Goal: Check status

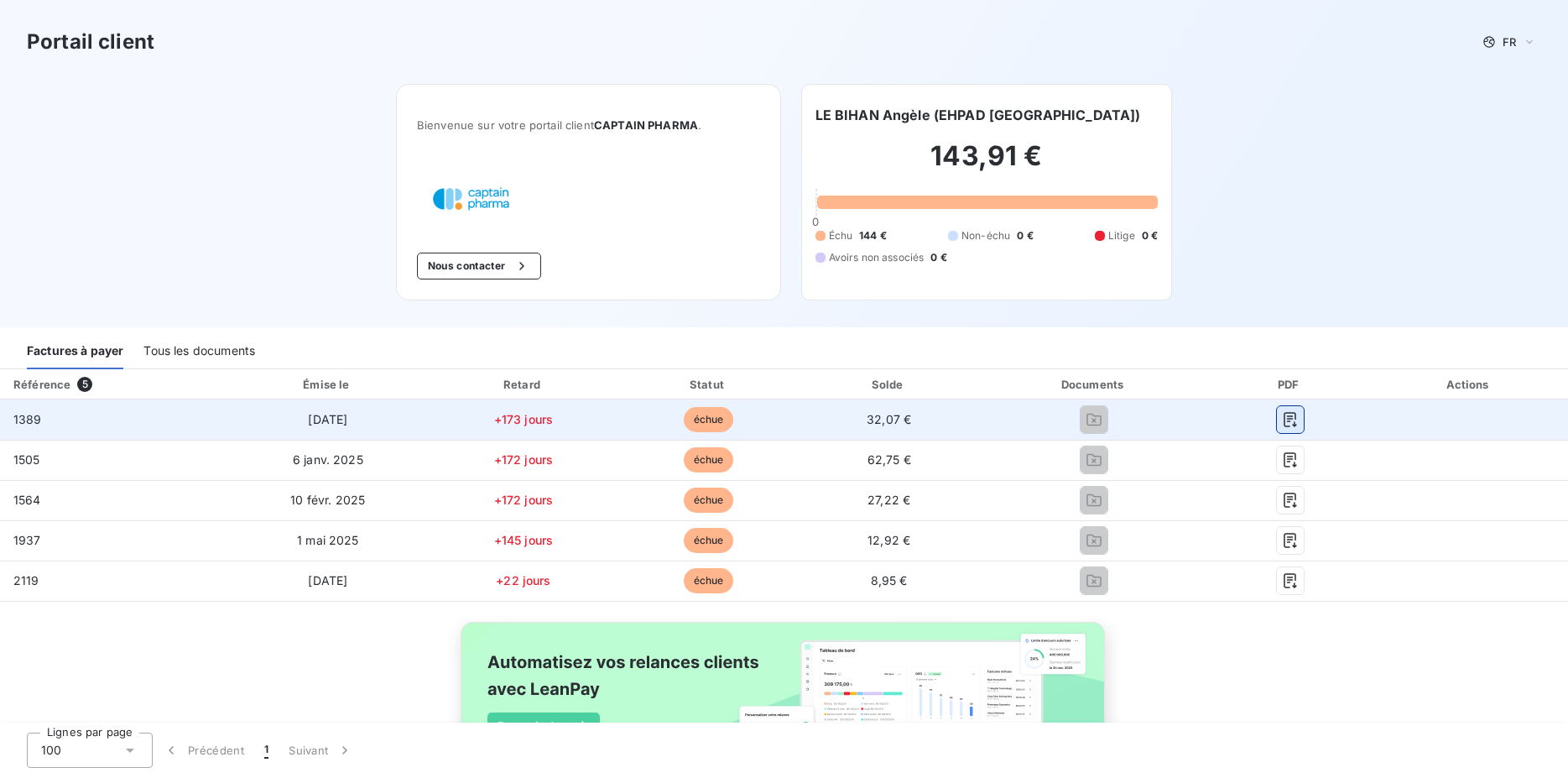
click at [1282, 417] on icon "button" at bounding box center [1291, 420] width 17 height 17
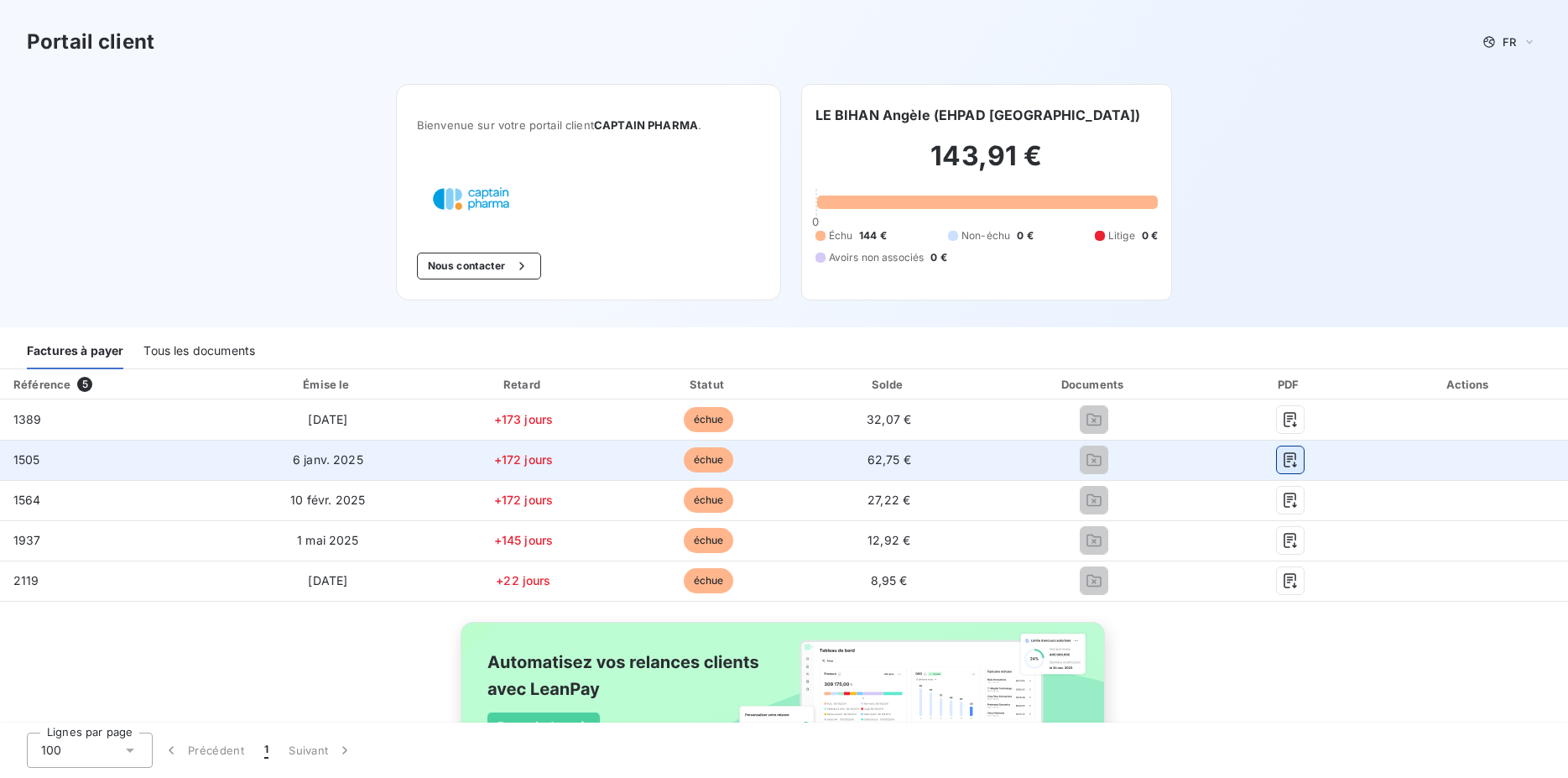
click at [1284, 459] on icon "button" at bounding box center [1290, 460] width 13 height 15
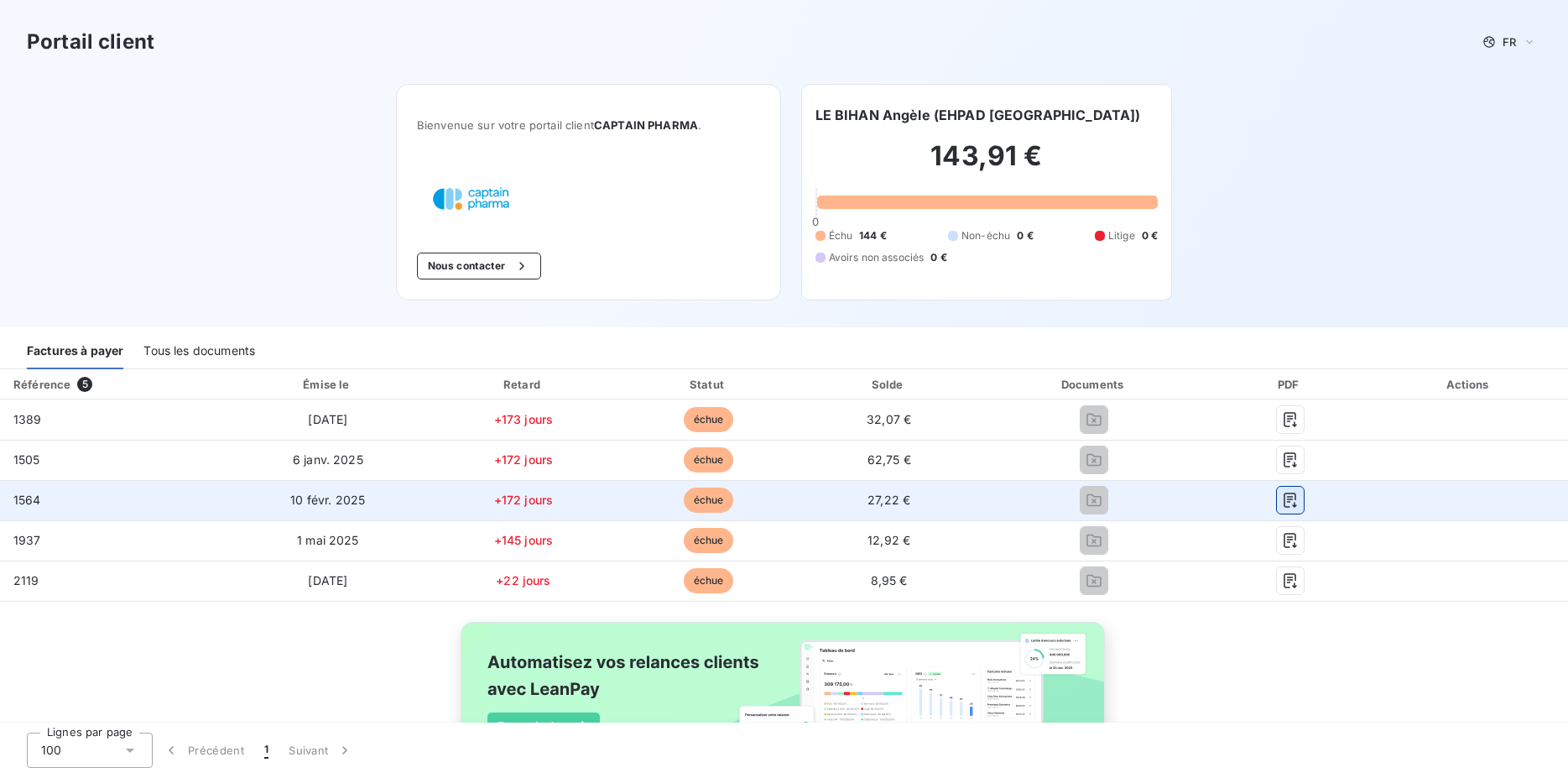
click at [1282, 503] on icon "button" at bounding box center [1291, 501] width 17 height 17
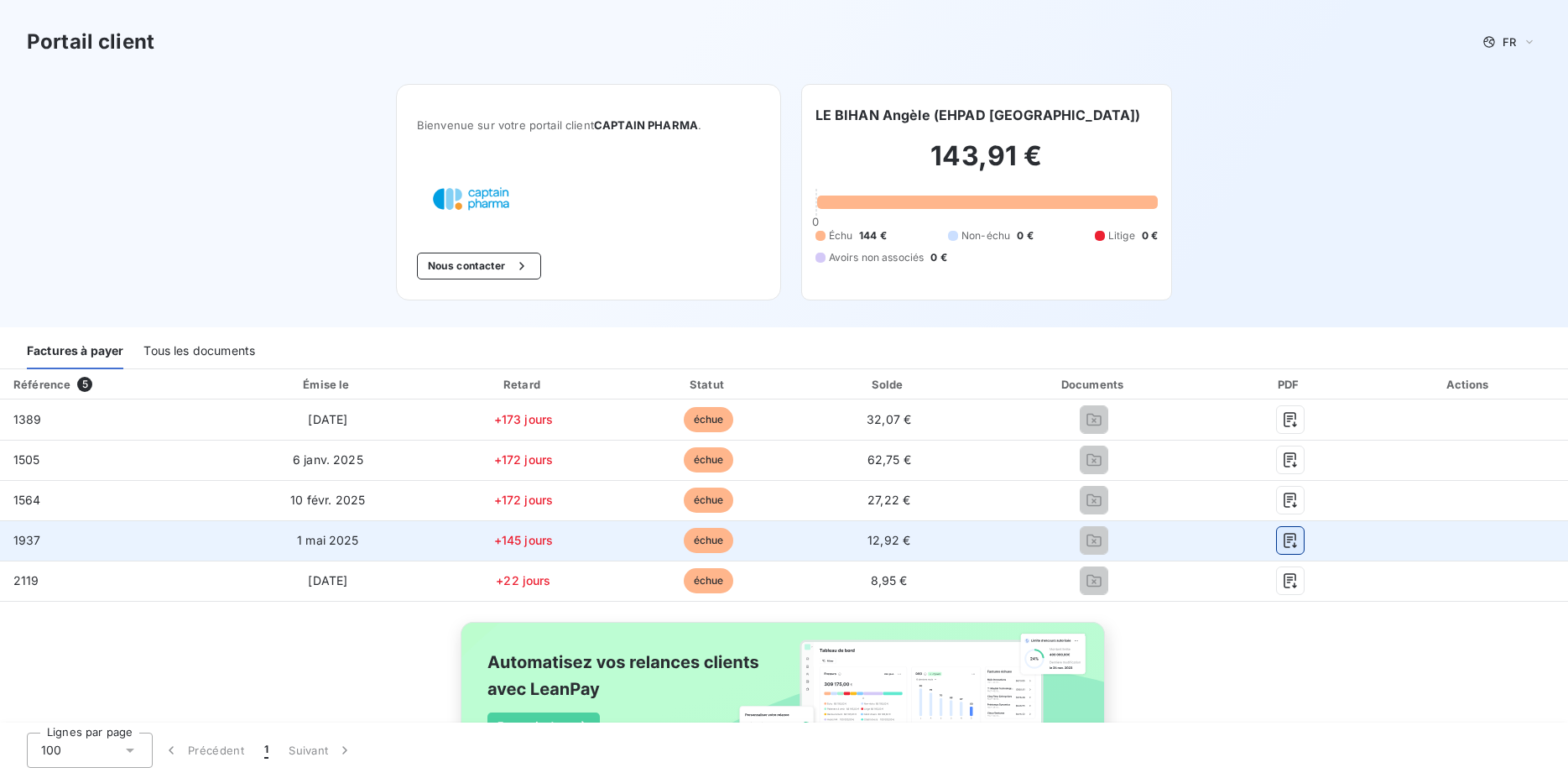
click at [1282, 543] on icon "button" at bounding box center [1291, 540] width 17 height 17
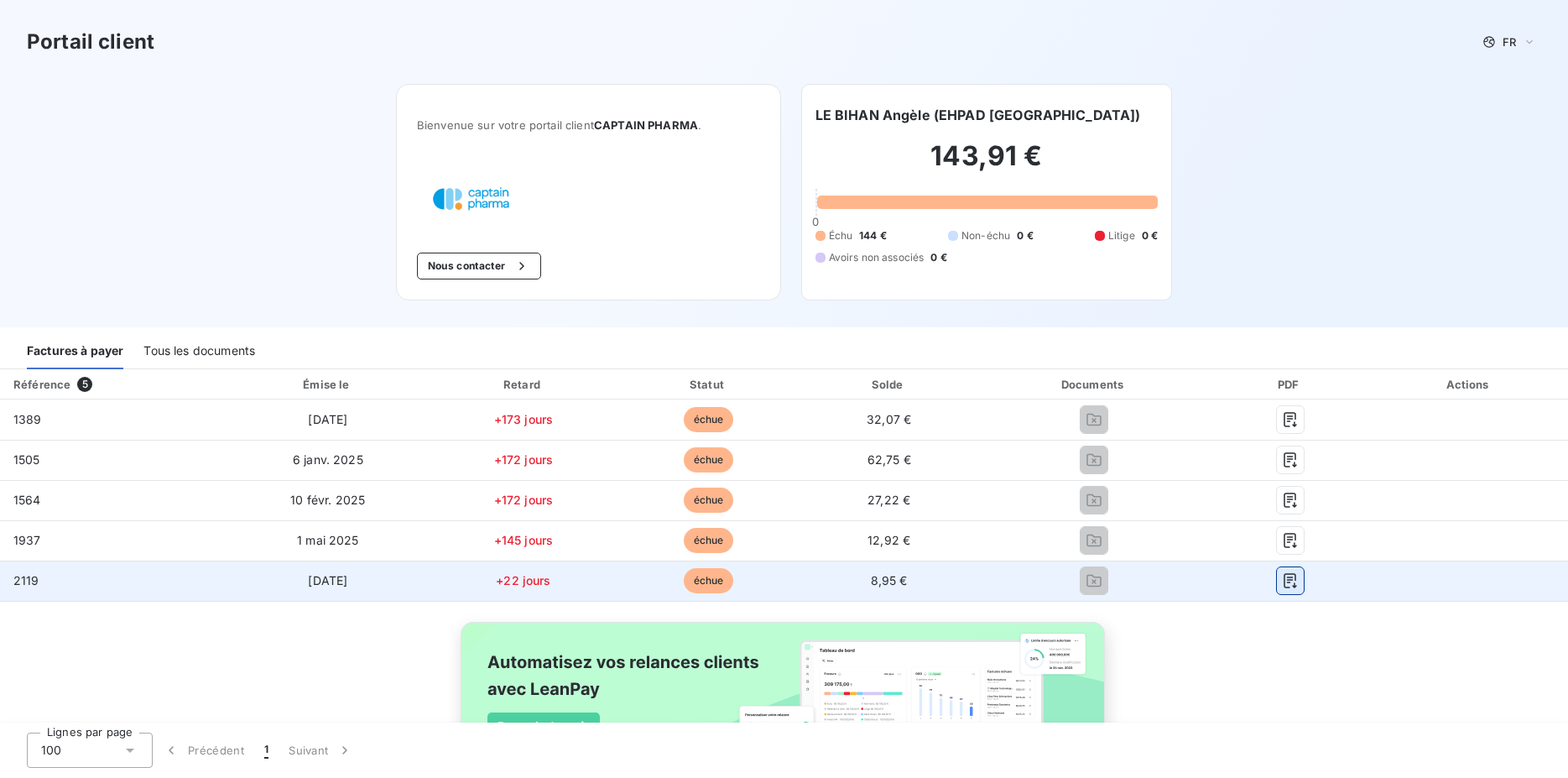
click at [1282, 582] on icon "button" at bounding box center [1291, 581] width 17 height 17
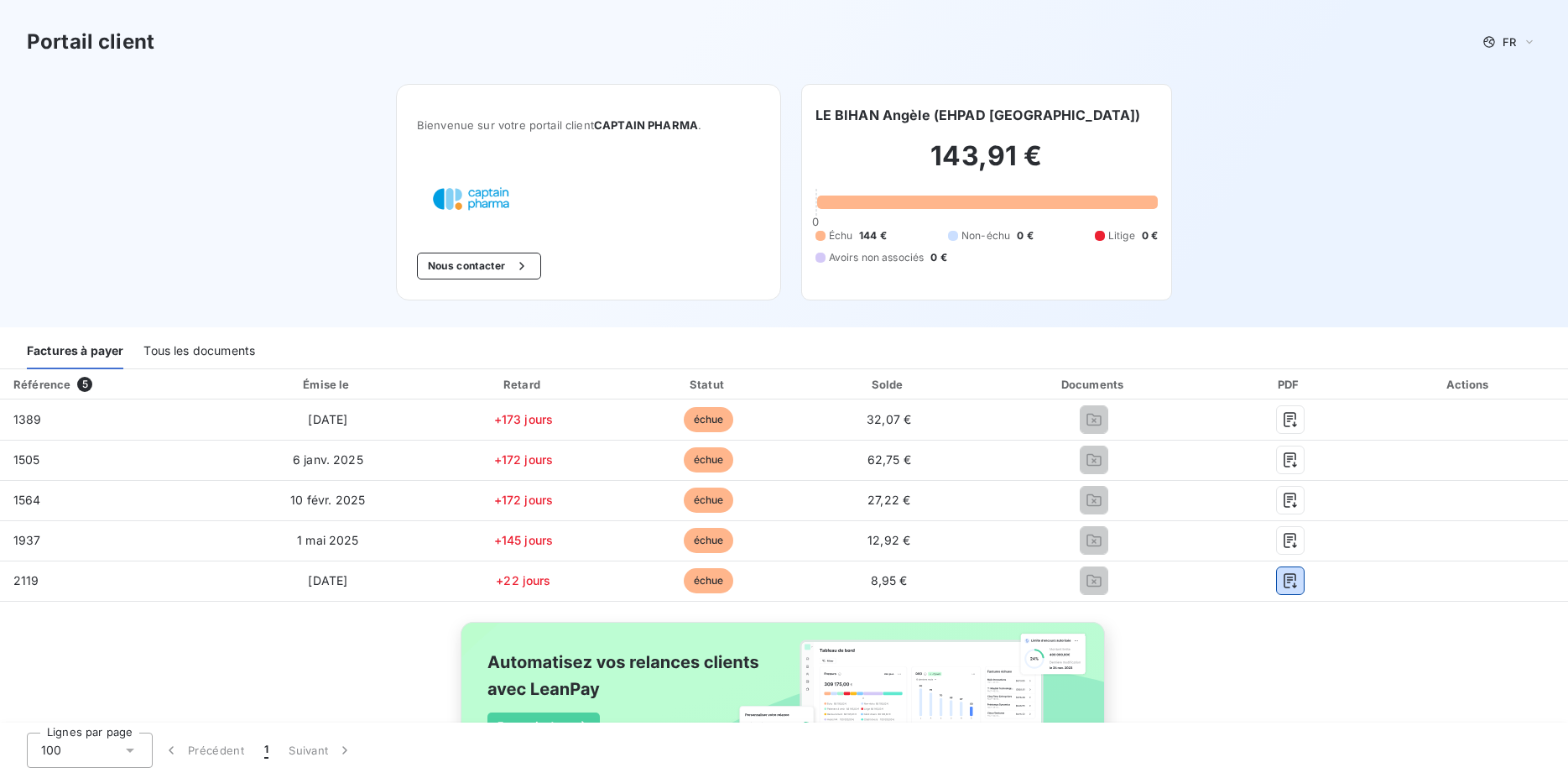
click at [170, 346] on div "Tous les documents" at bounding box center [199, 351] width 111 height 35
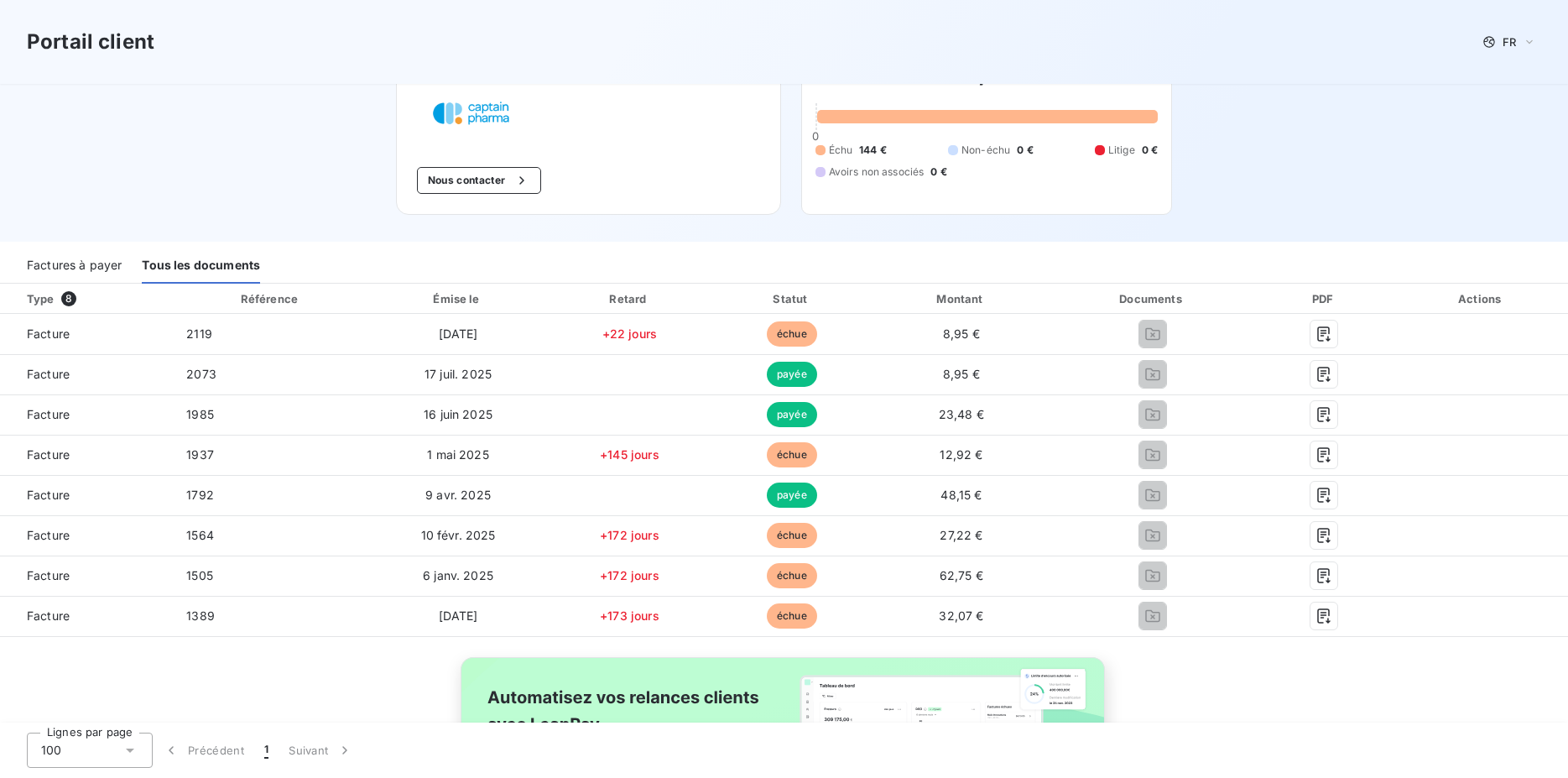
scroll to position [171, 0]
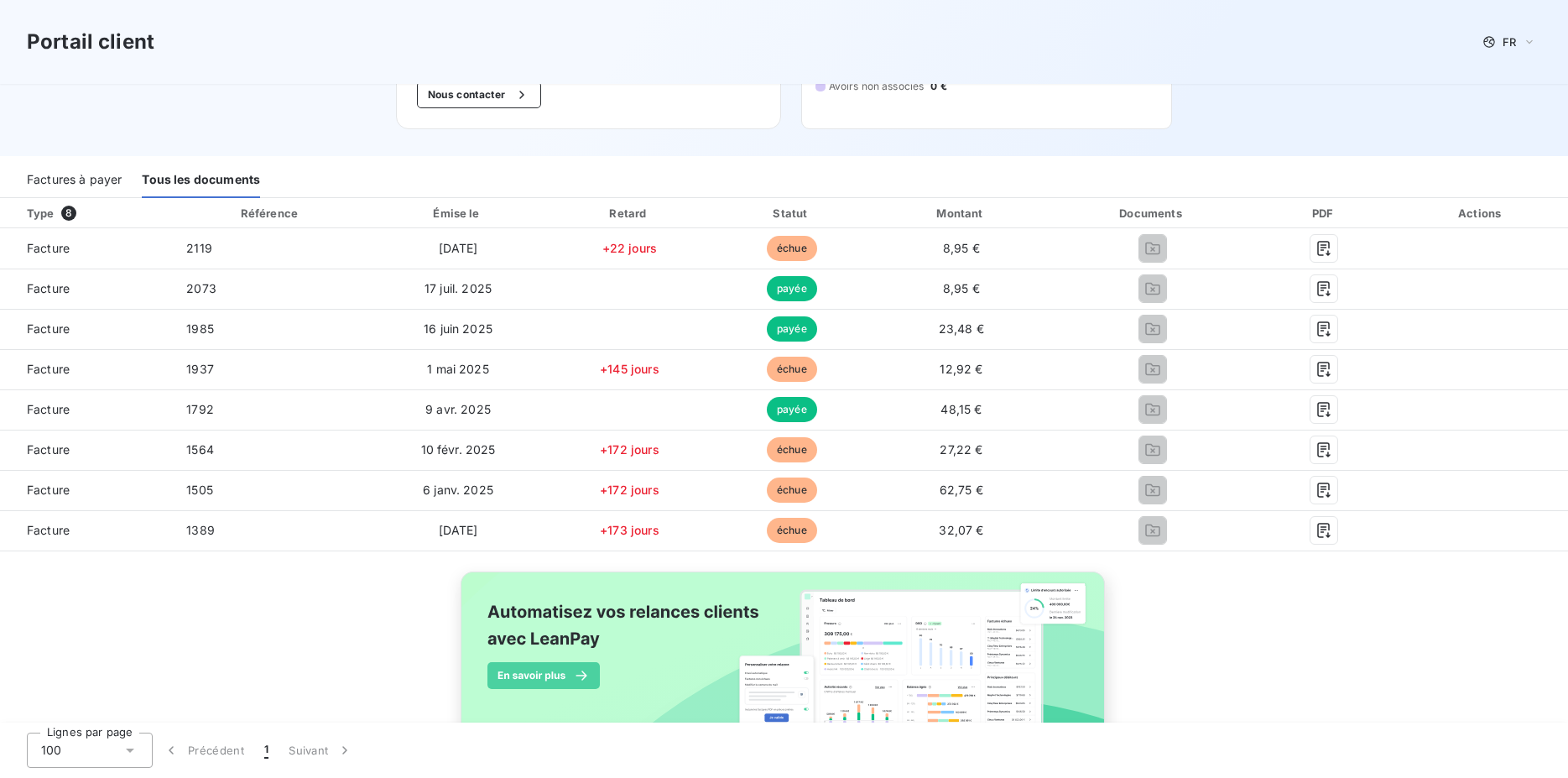
click at [1442, 622] on div "Type 8 Référence Émise le Retard Statut Montant Documents PDF Actions Facture 2…" at bounding box center [784, 488] width 1568 height 580
